Goal: Information Seeking & Learning: Learn about a topic

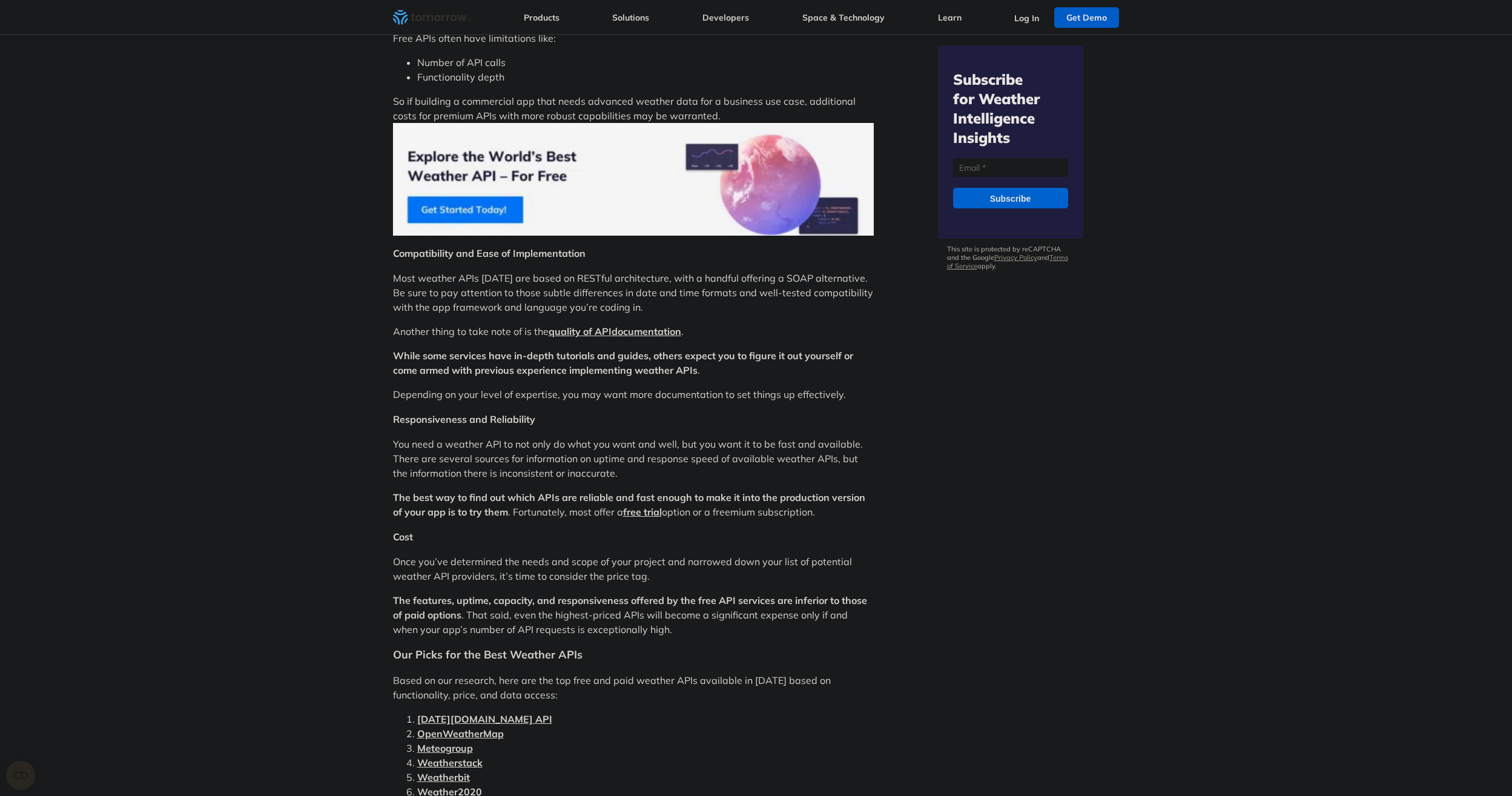
scroll to position [2301, 0]
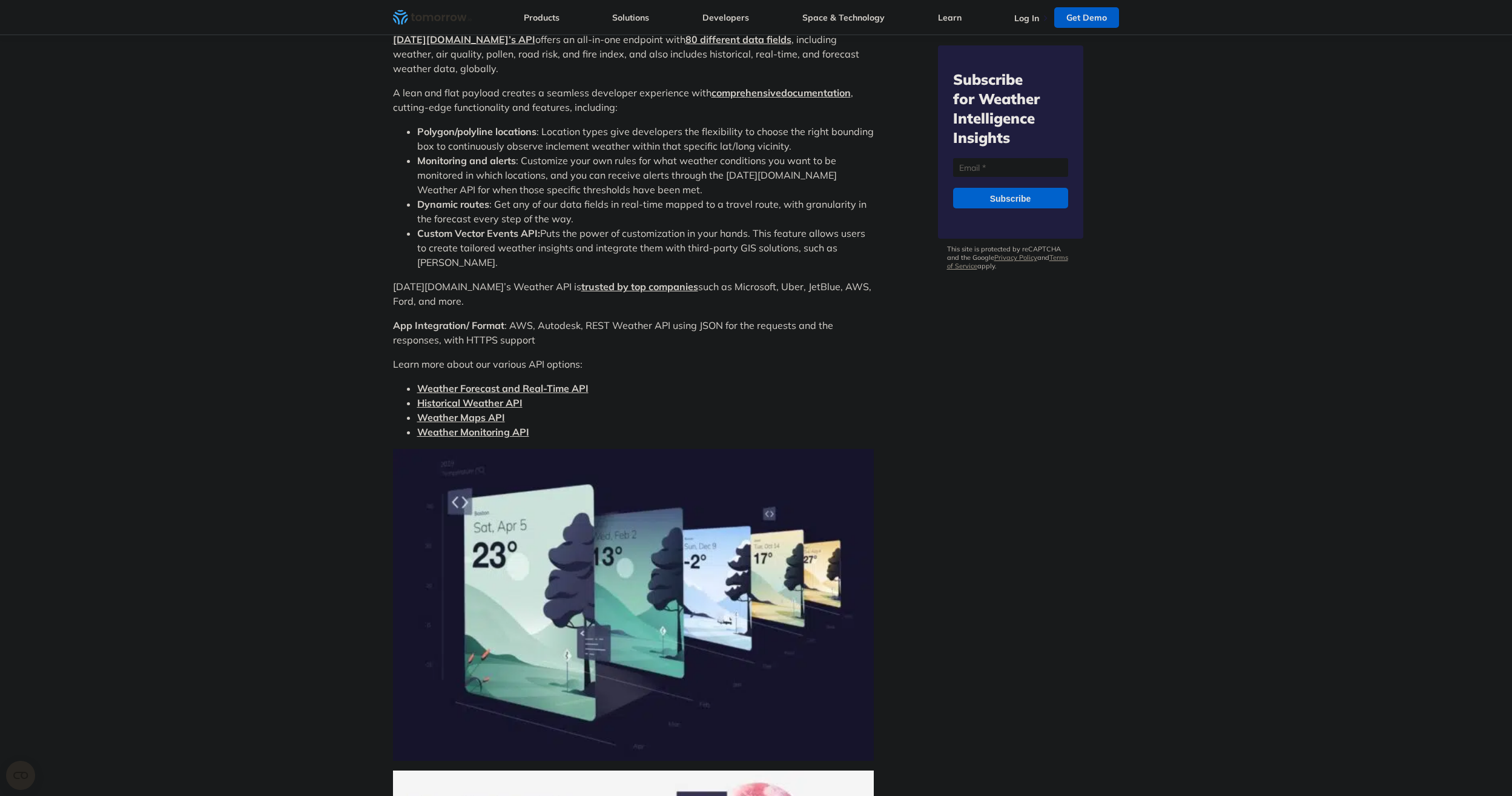
scroll to position [3709, 0]
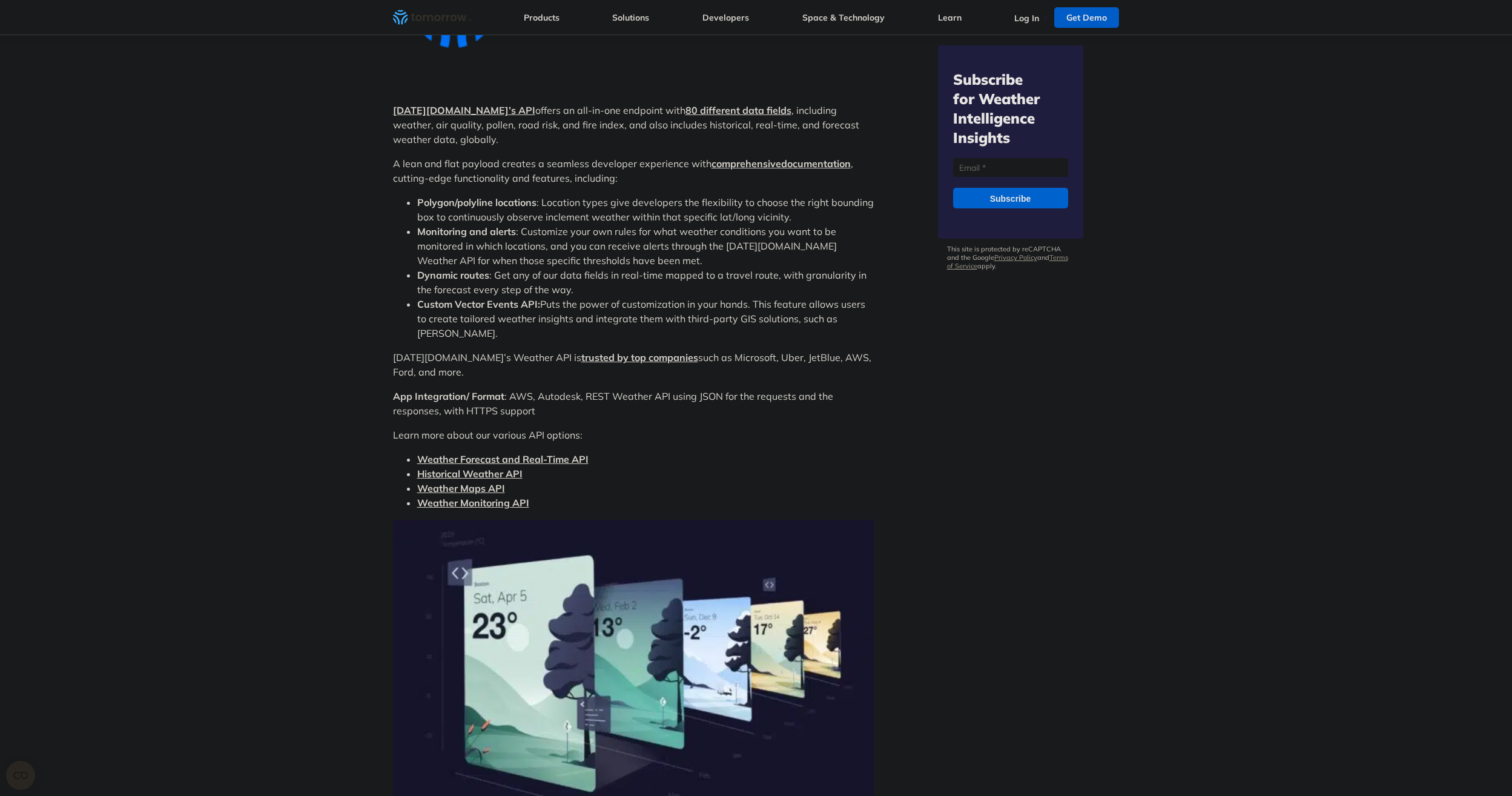
click at [448, 104] on strong "[DATE][DOMAIN_NAME]’s API" at bounding box center [464, 110] width 142 height 12
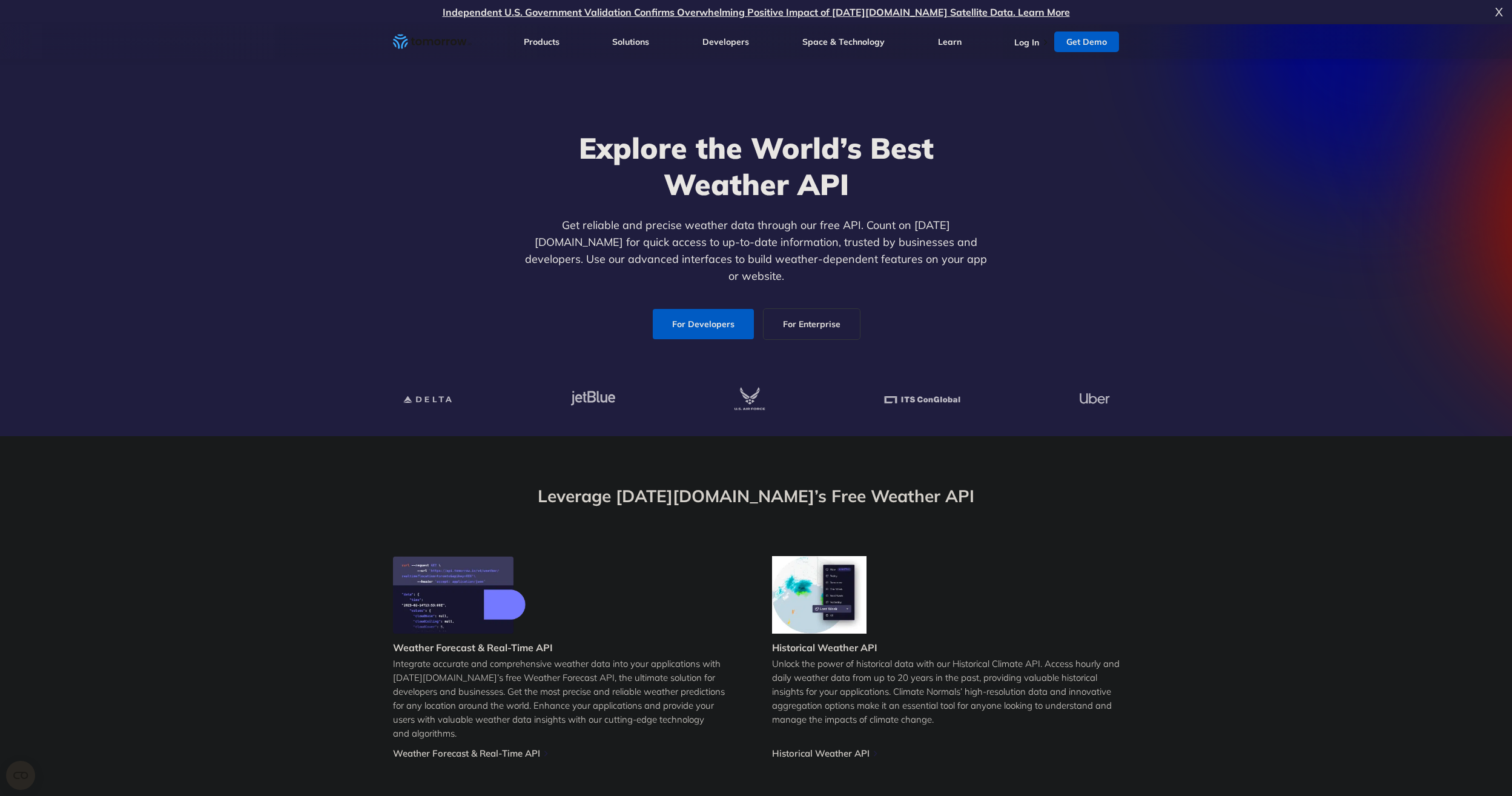
click at [690, 309] on link "For Developers" at bounding box center [703, 324] width 101 height 31
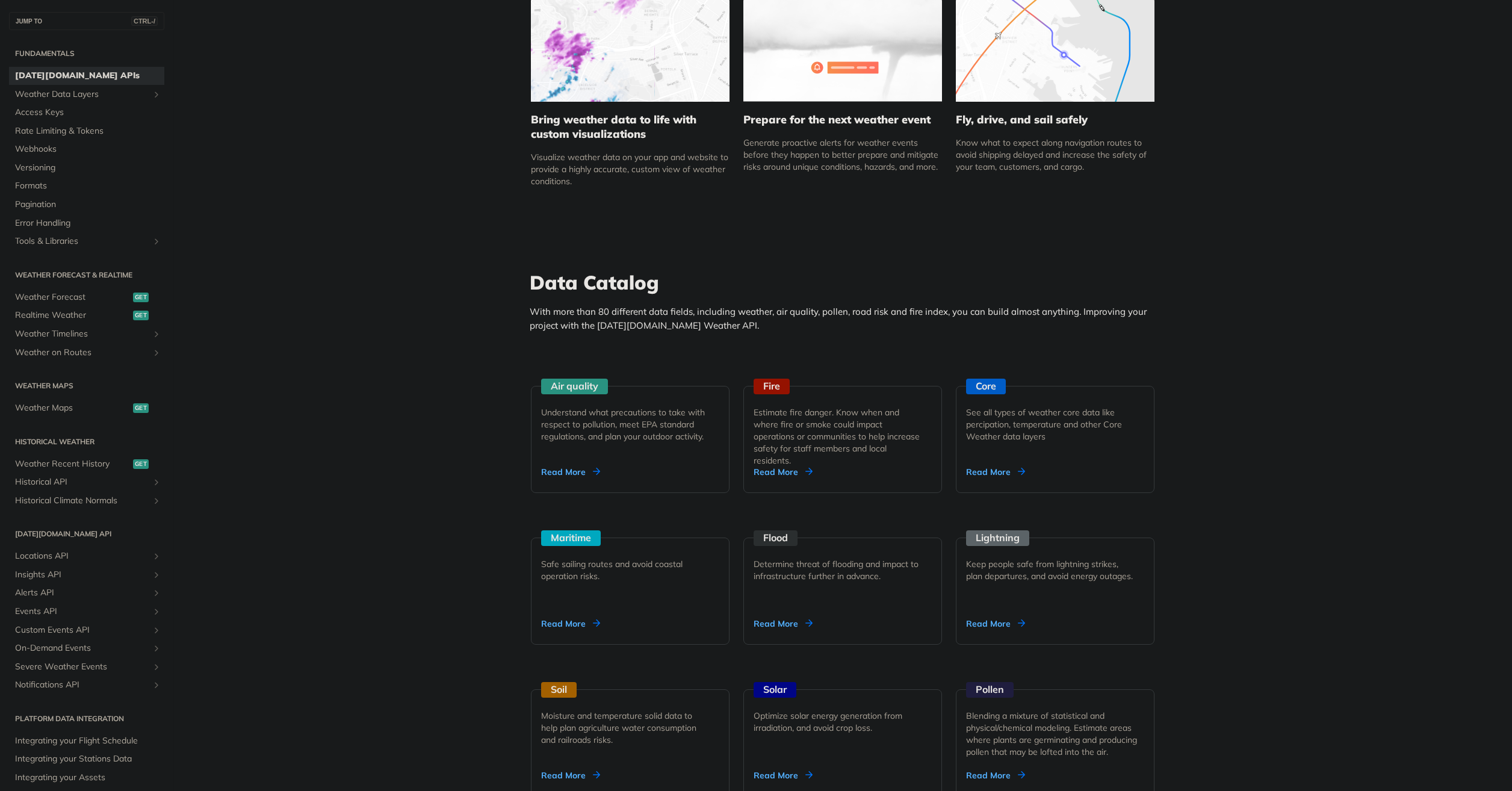
scroll to position [782, 0]
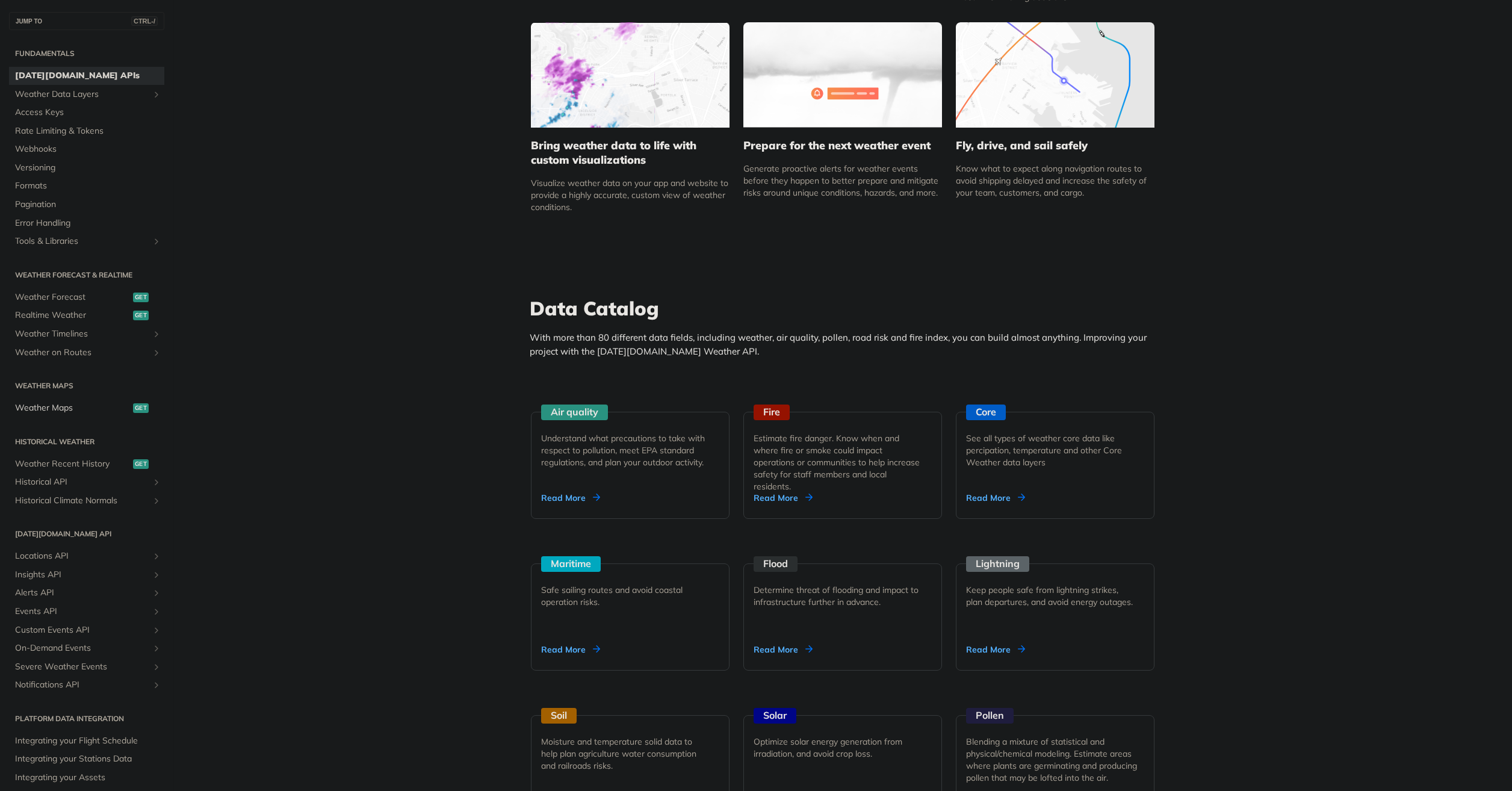
click at [74, 405] on span "Weather Maps" at bounding box center [73, 408] width 115 height 12
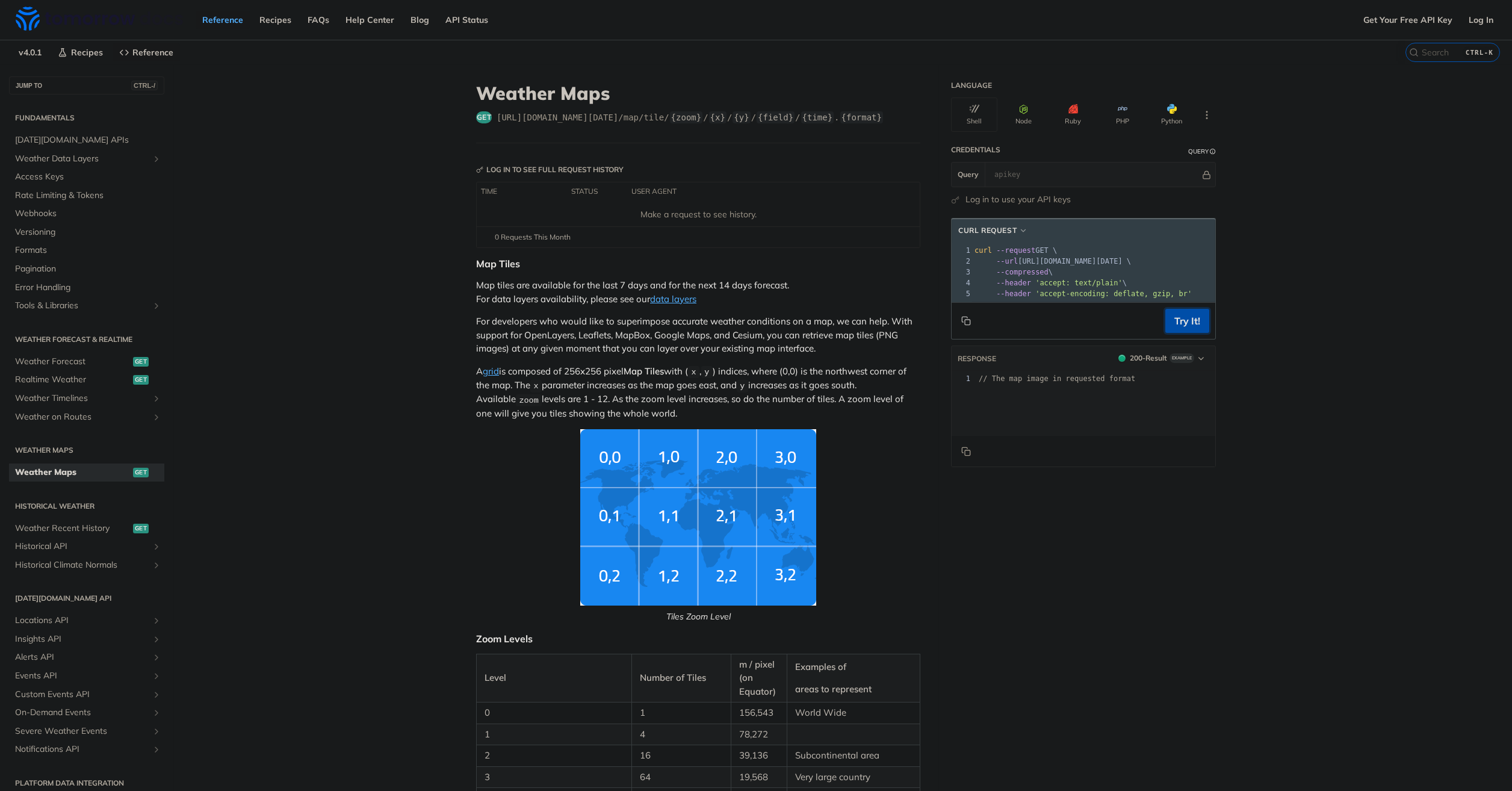
click at [1170, 333] on button "Try It!" at bounding box center [1187, 321] width 44 height 24
click at [1033, 112] on button "Node" at bounding box center [1024, 115] width 46 height 34
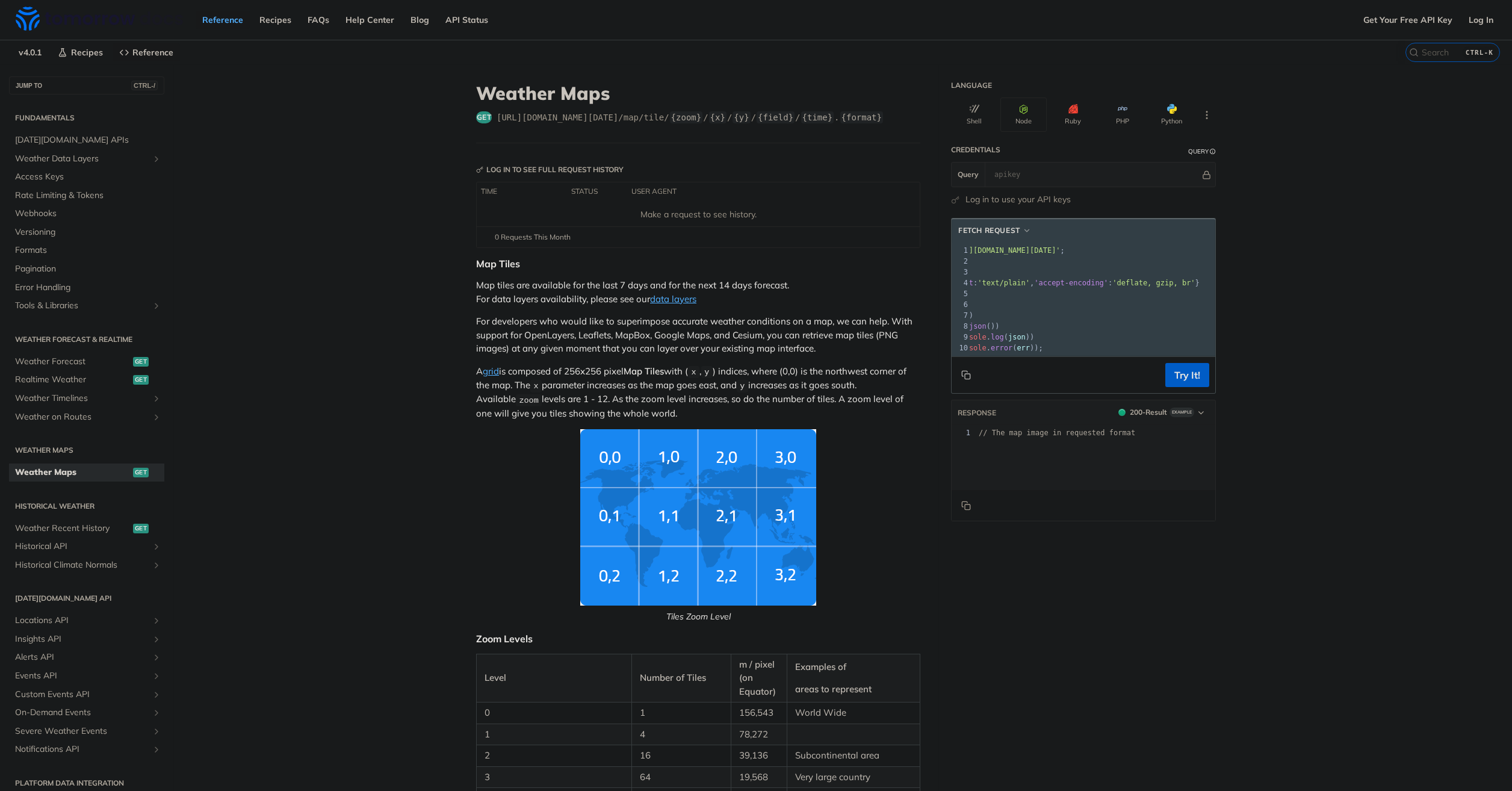
scroll to position [0, 106]
drag, startPoint x: 400, startPoint y: 268, endPoint x: 400, endPoint y: 256, distance: 12.0
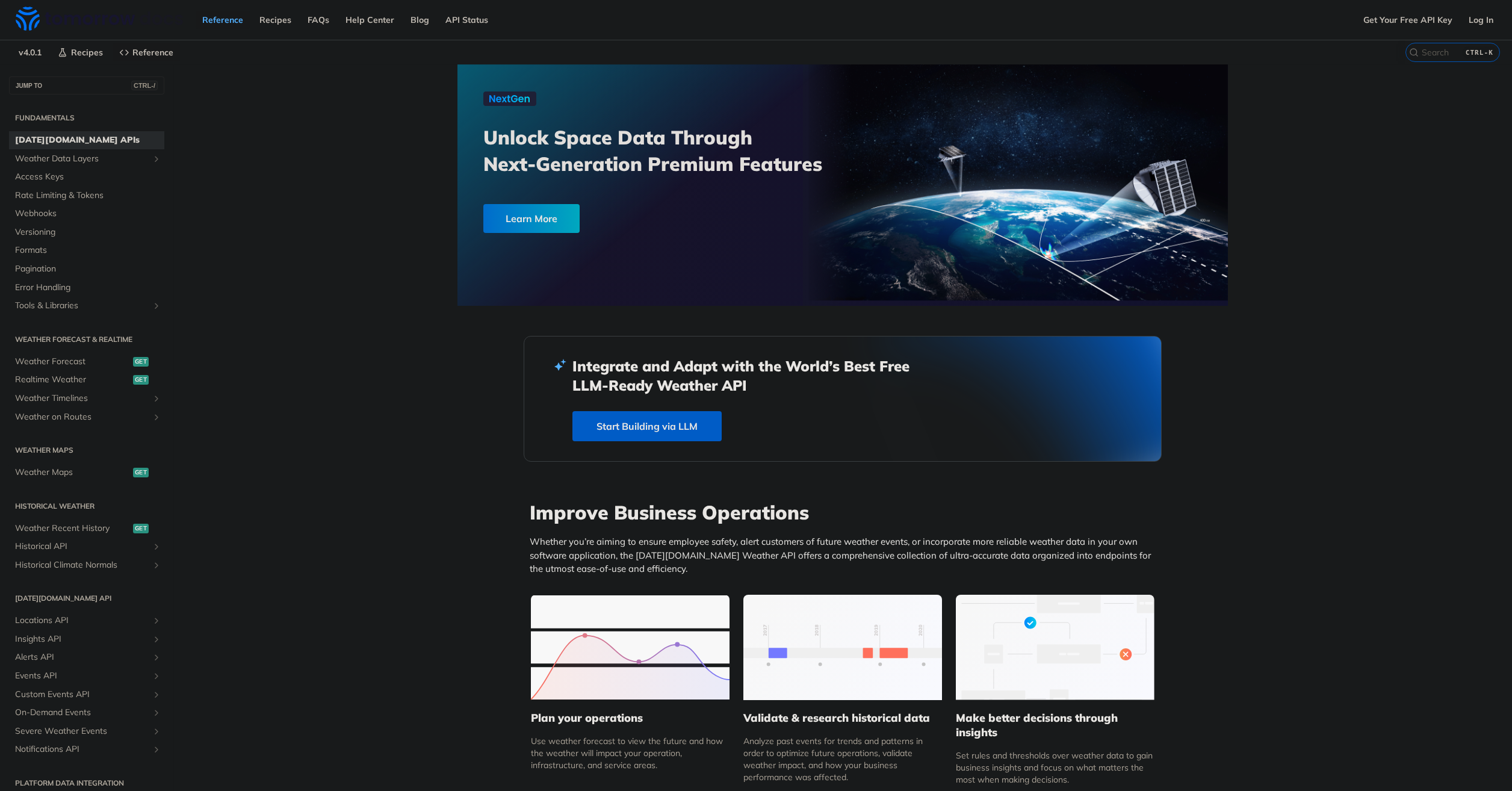
click at [659, 422] on link "Start Building via LLM" at bounding box center [647, 426] width 149 height 30
click at [79, 168] on link "Access Keys" at bounding box center [87, 176] width 155 height 18
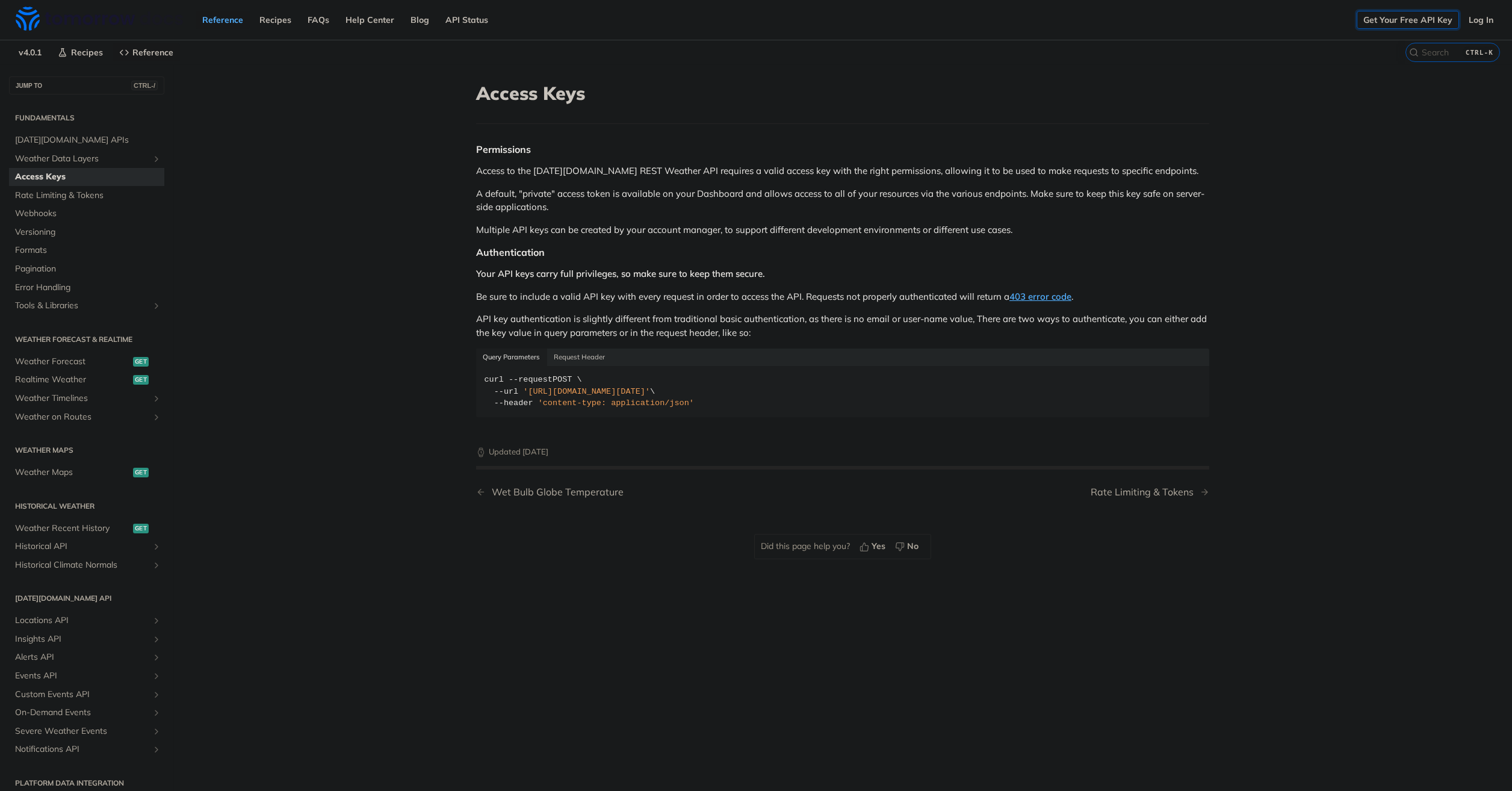
click at [1426, 17] on link "Get Your Free API Key" at bounding box center [1408, 19] width 102 height 18
click at [1487, 11] on link "Log In" at bounding box center [1481, 19] width 38 height 18
